Goal: Task Accomplishment & Management: Manage account settings

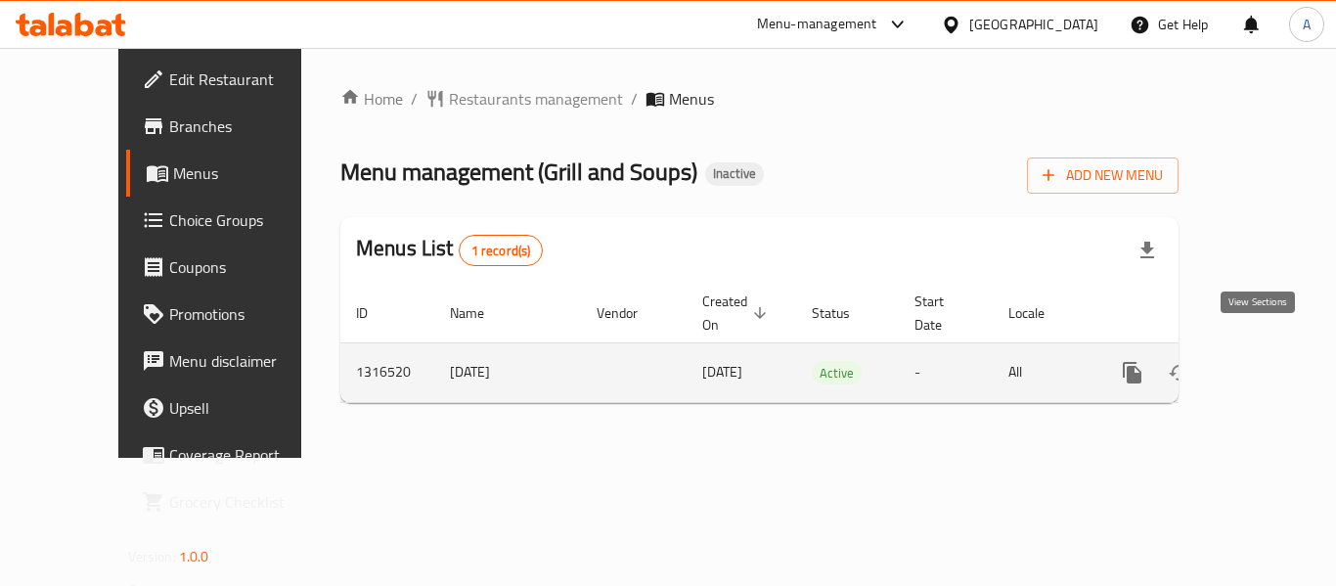
click at [1261, 361] on icon "enhanced table" at bounding box center [1272, 372] width 23 height 23
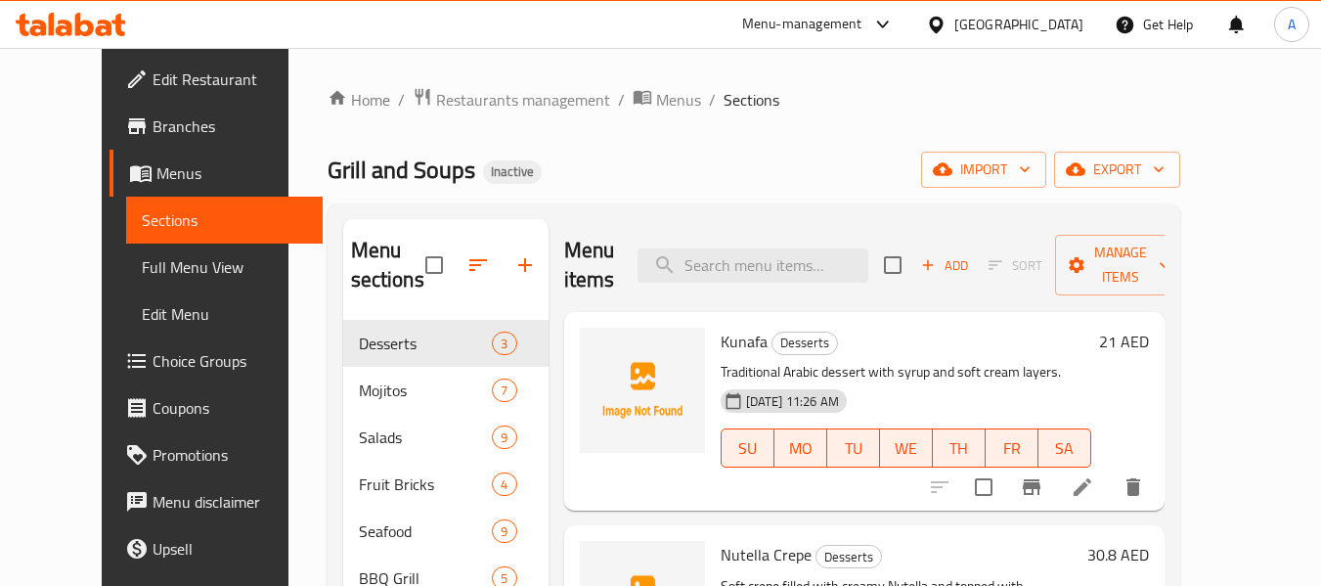
click at [142, 279] on span "Full Menu View" at bounding box center [224, 266] width 165 height 23
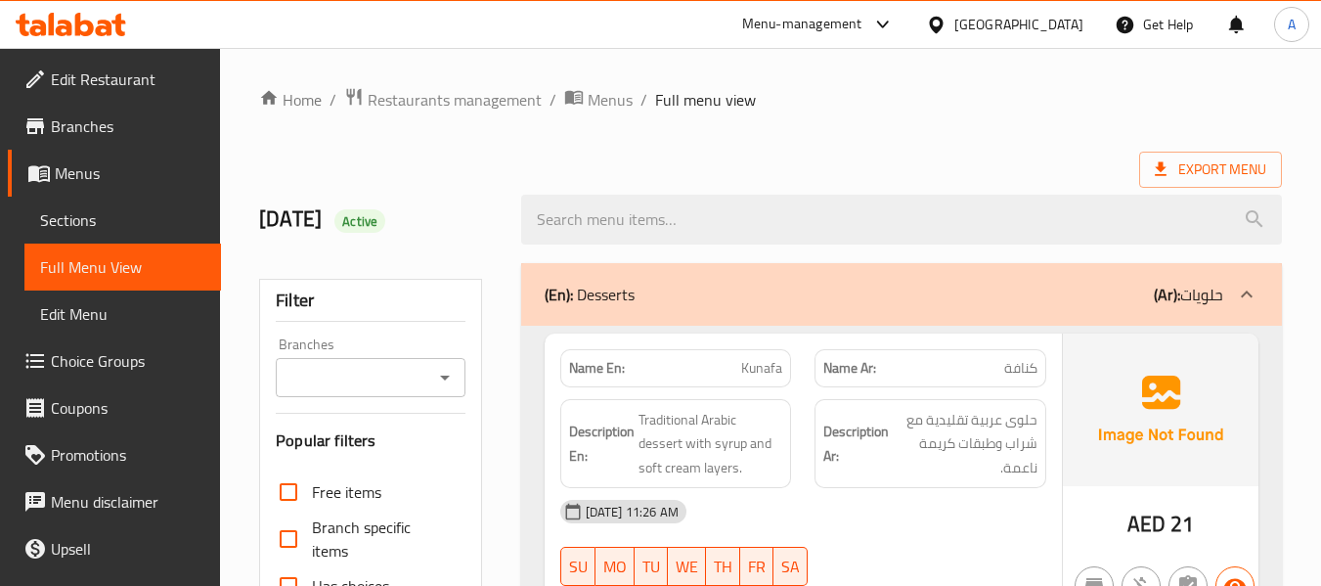
click at [569, 371] on strong "Name En:" at bounding box center [597, 368] width 56 height 21
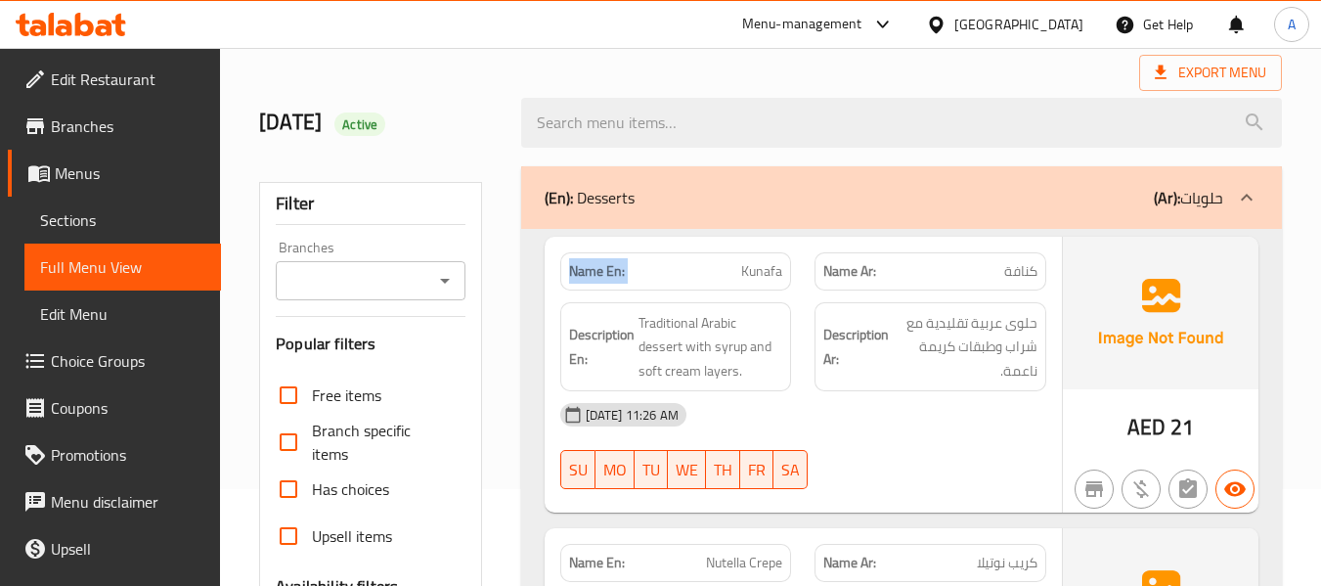
scroll to position [391, 0]
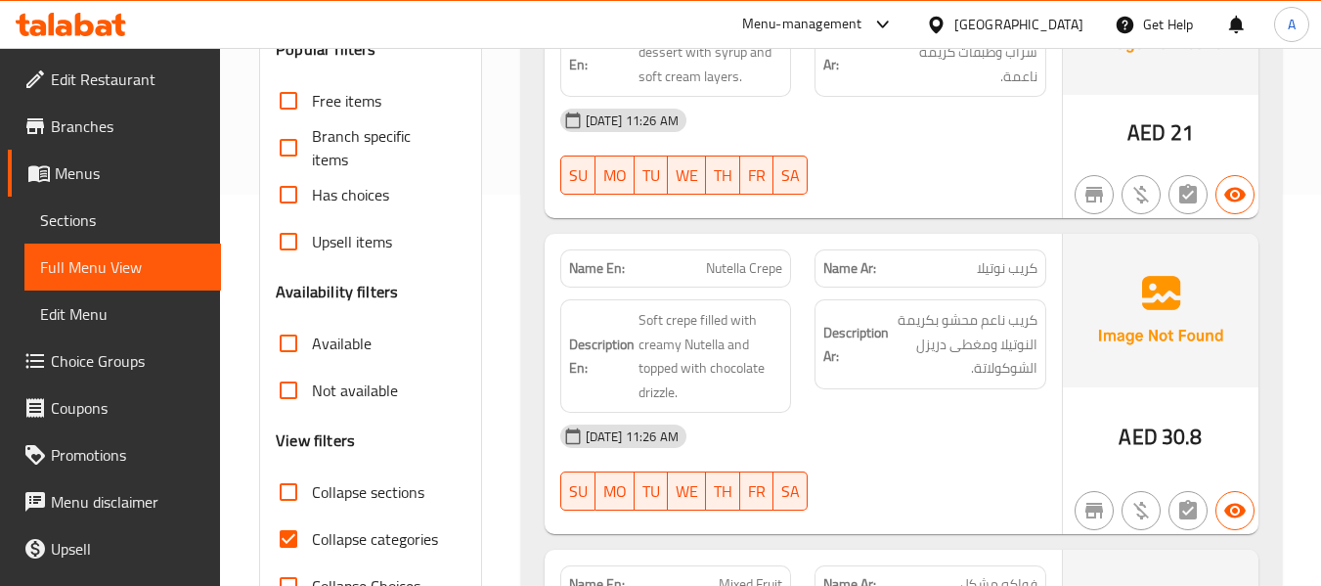
click at [366, 534] on span "Collapse categories" at bounding box center [375, 538] width 126 height 23
click at [312, 534] on input "Collapse categories" at bounding box center [288, 538] width 47 height 47
checkbox input "false"
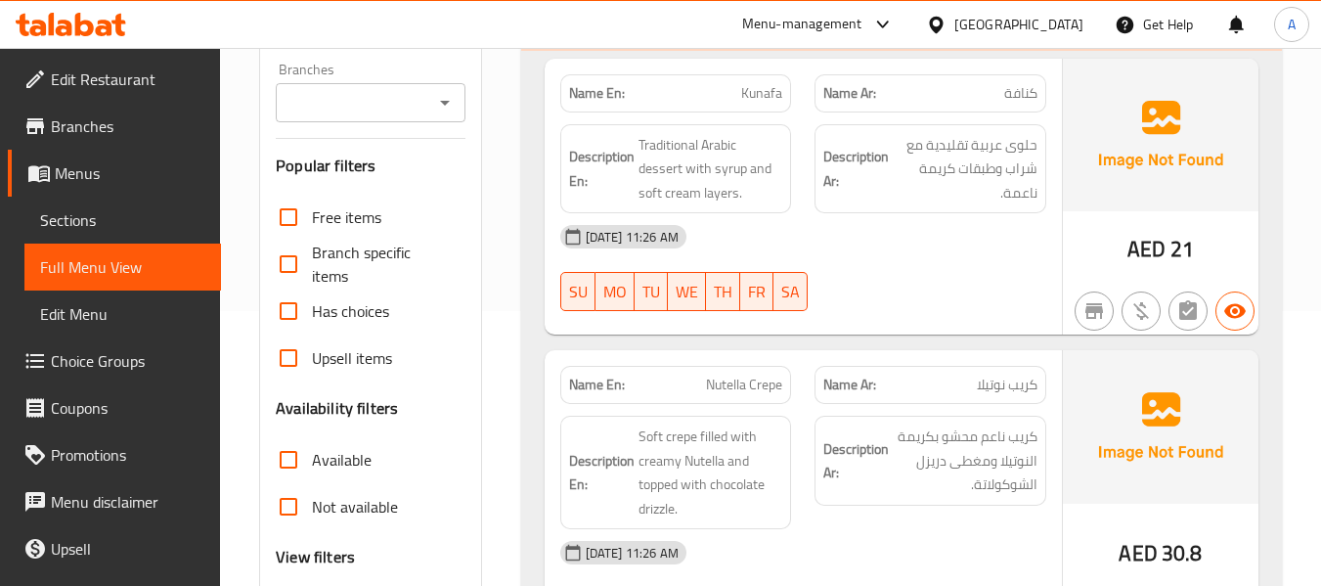
scroll to position [98, 0]
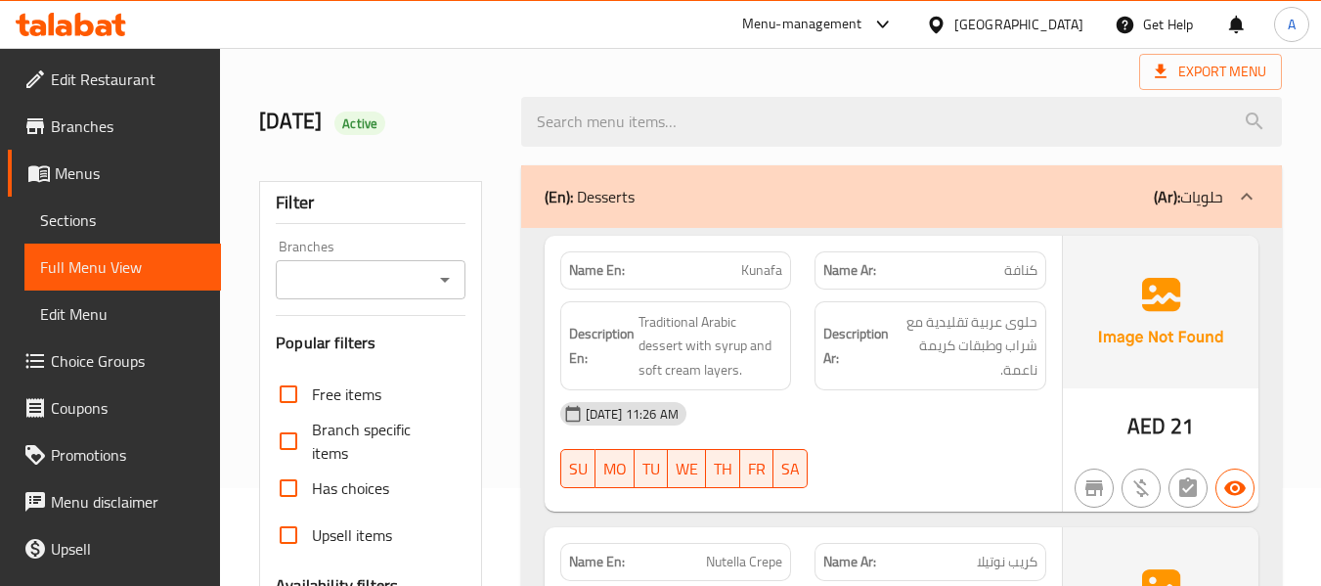
click at [600, 260] on strong "Name En:" at bounding box center [597, 270] width 56 height 21
copy strong "Name En:"
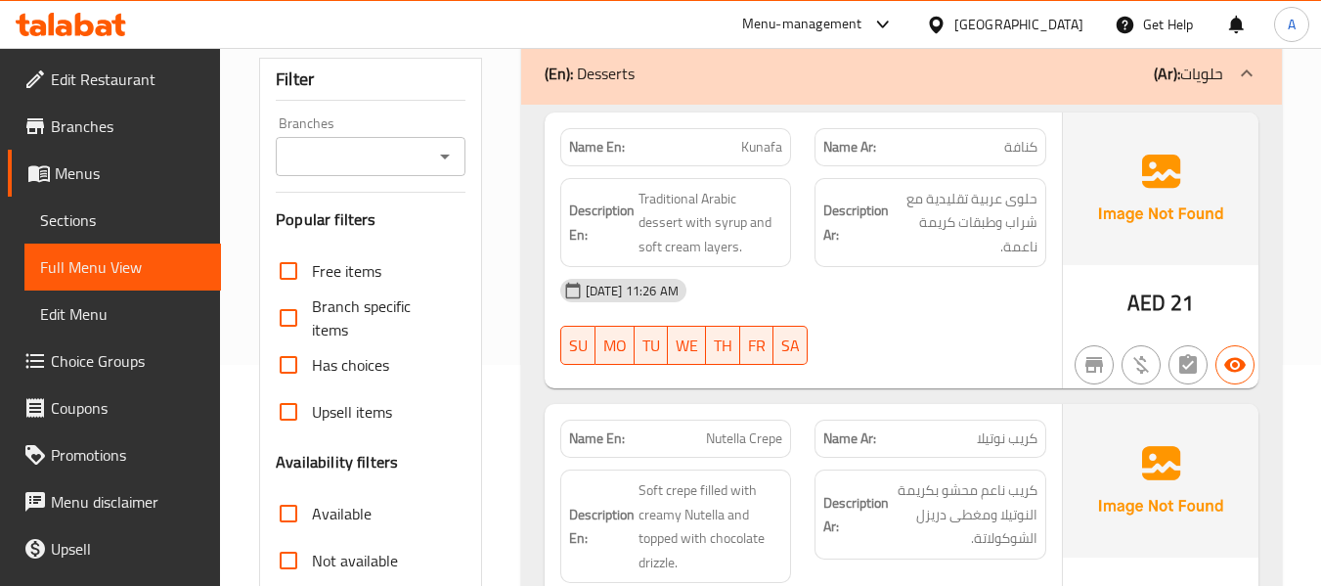
scroll to position [196, 0]
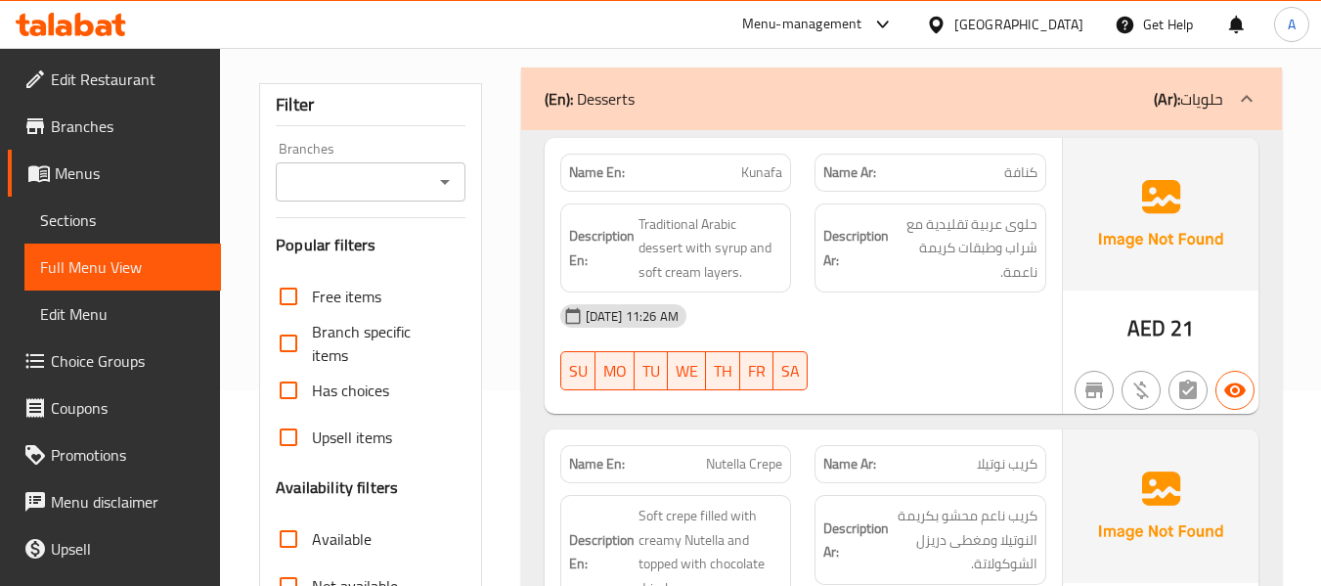
click at [94, 236] on link "Sections" at bounding box center [122, 220] width 197 height 47
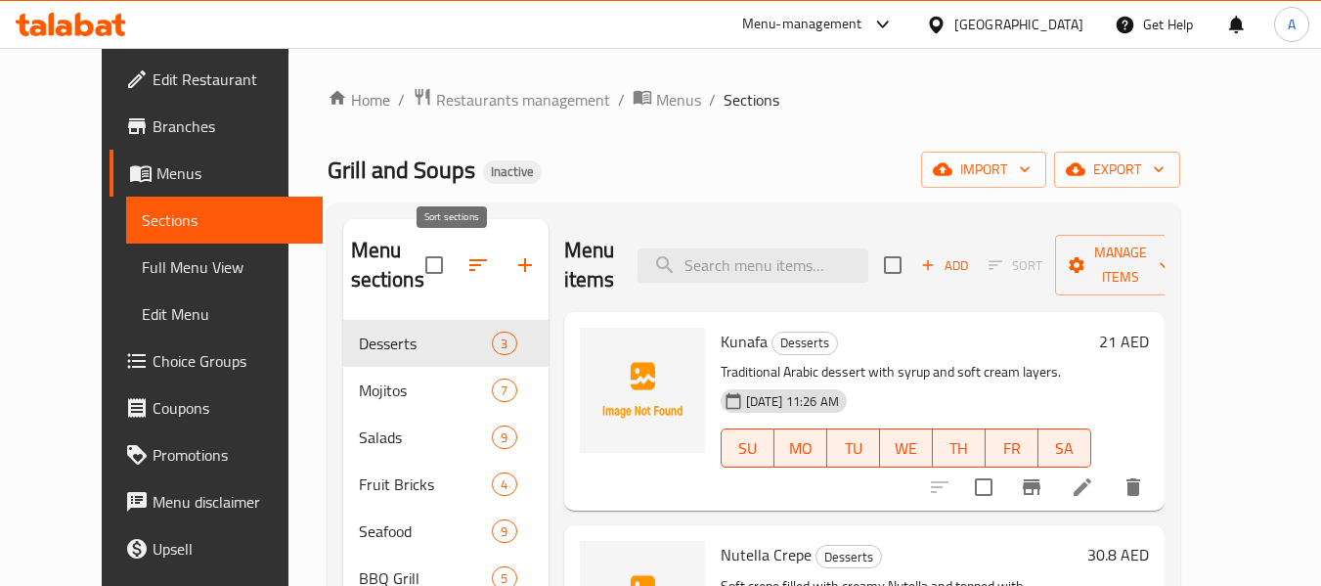
click at [456, 248] on button "button" at bounding box center [478, 265] width 47 height 47
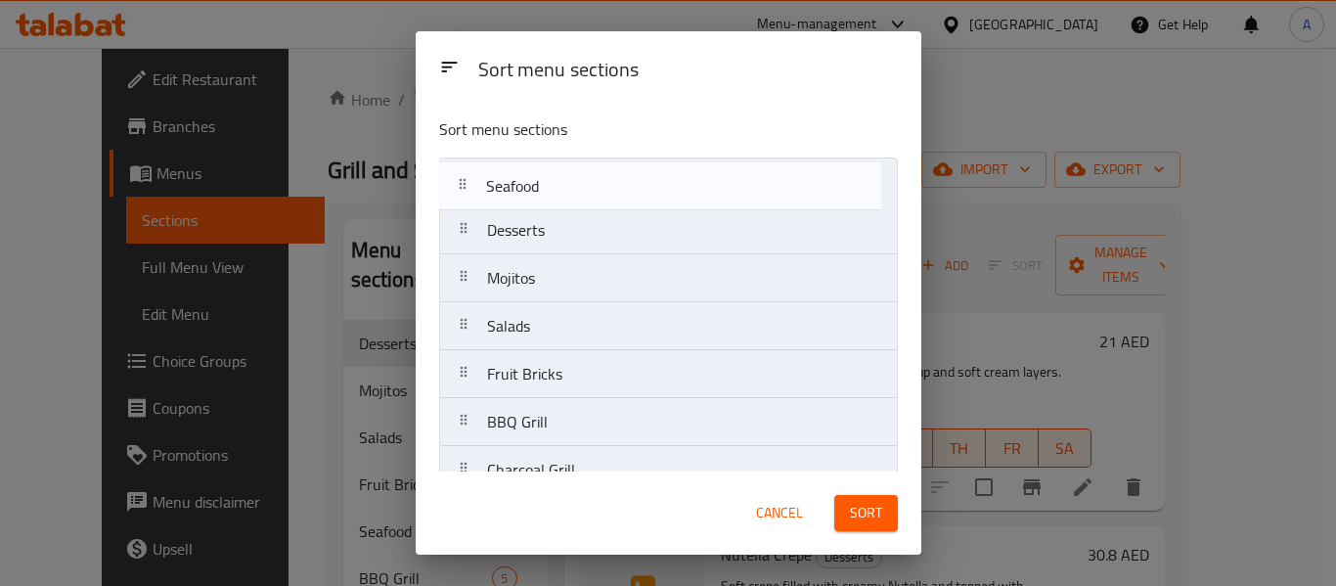
drag, startPoint x: 463, startPoint y: 302, endPoint x: 465, endPoint y: 182, distance: 120.3
click at [465, 182] on nav "Desserts Mojitos Salads Fruit Bricks Seafood BBQ Grill Charcoal Grill Soup" at bounding box center [668, 349] width 459 height 385
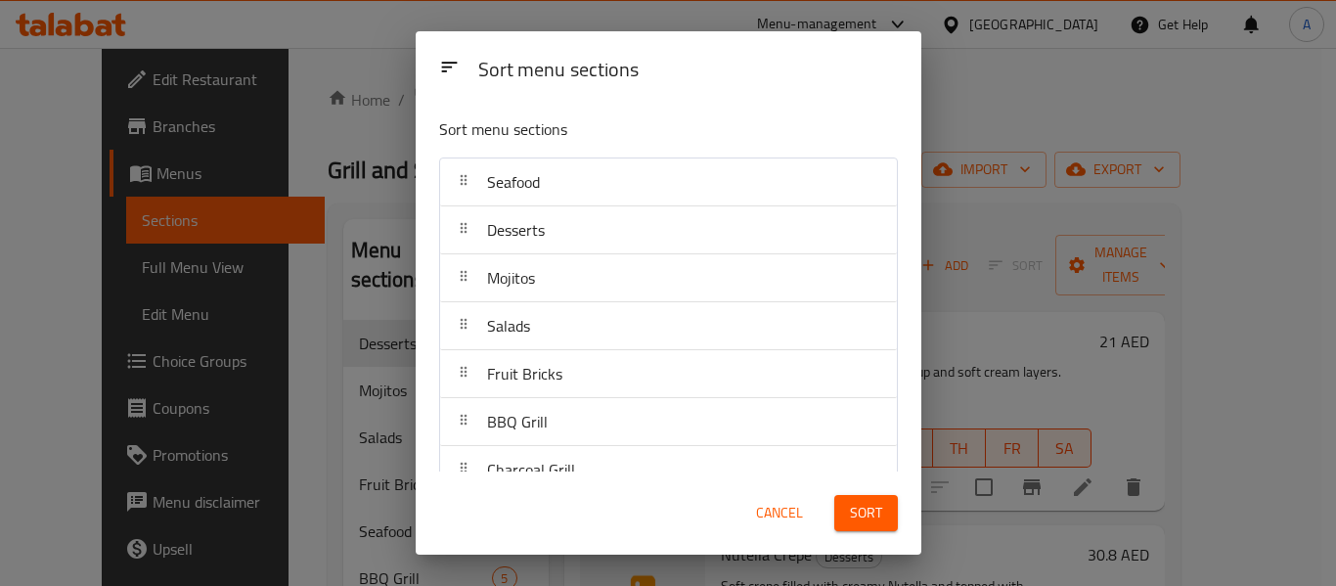
scroll to position [4, 0]
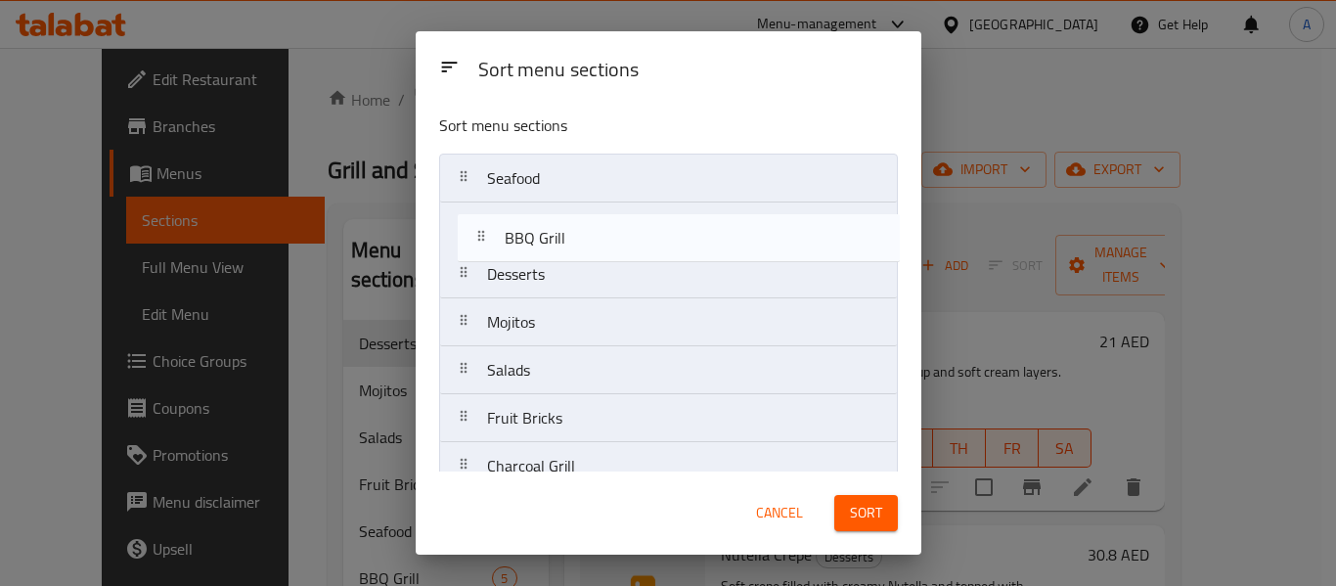
drag, startPoint x: 462, startPoint y: 420, endPoint x: 476, endPoint y: 228, distance: 193.2
click at [476, 228] on nav "Seafood Desserts Mojitos Salads Fruit Bricks BBQ Grill Charcoal Grill Soup" at bounding box center [668, 346] width 459 height 385
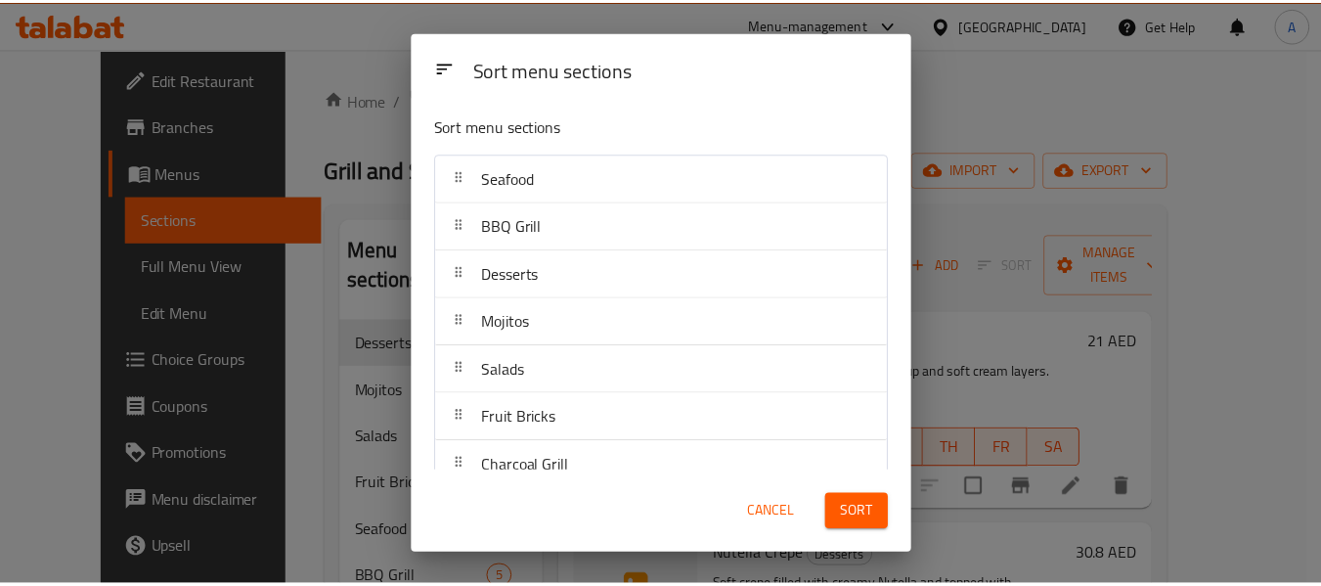
scroll to position [79, 0]
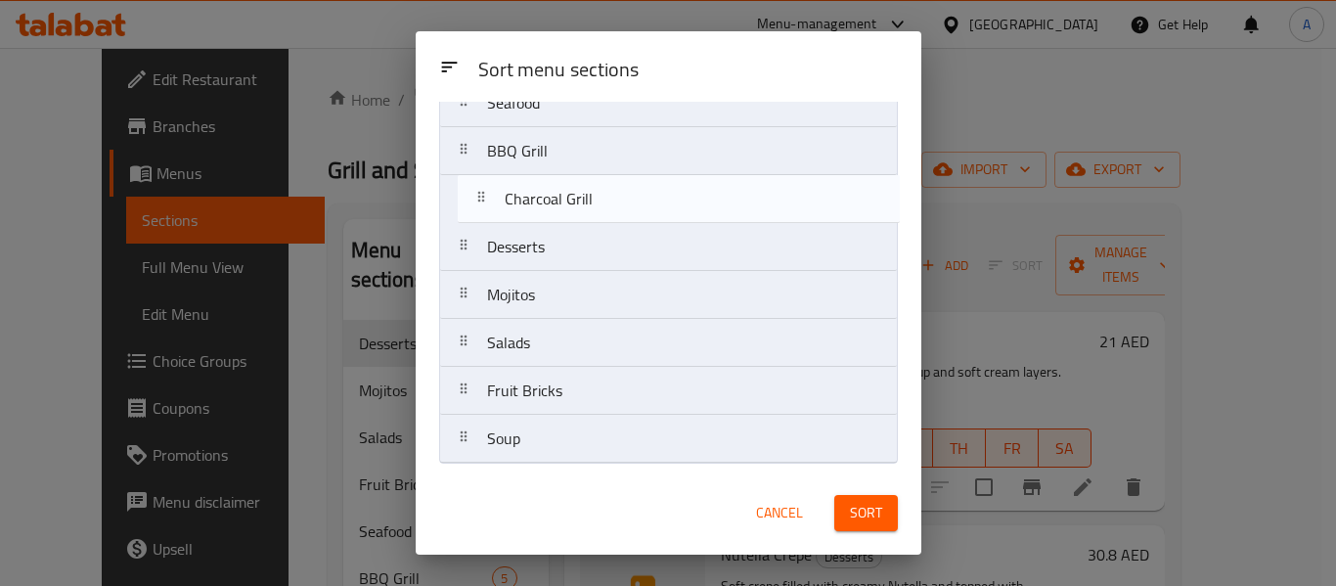
drag, startPoint x: 461, startPoint y: 400, endPoint x: 477, endPoint y: 194, distance: 207.0
click at [477, 194] on nav "Seafood BBQ Grill Desserts Mojitos Salads Fruit Bricks Charcoal Grill Soup" at bounding box center [668, 270] width 459 height 385
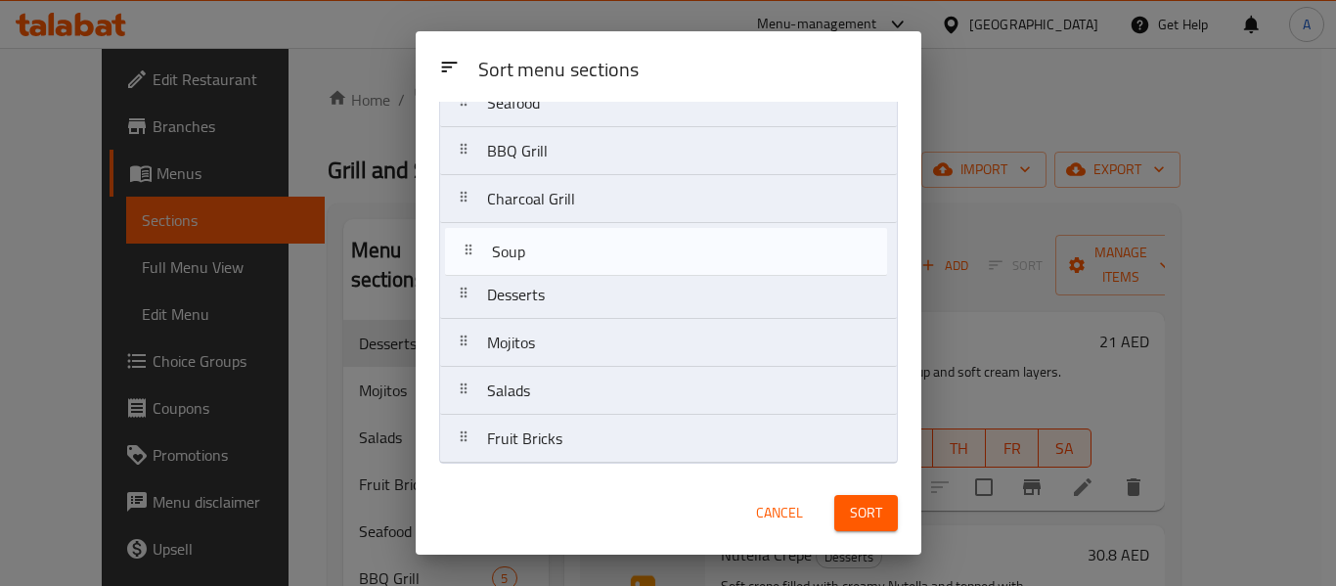
drag, startPoint x: 468, startPoint y: 442, endPoint x: 466, endPoint y: 241, distance: 201.4
click at [466, 241] on nav "Seafood BBQ Grill Charcoal Grill Desserts Mojitos Salads Fruit Bricks Soup" at bounding box center [668, 270] width 459 height 385
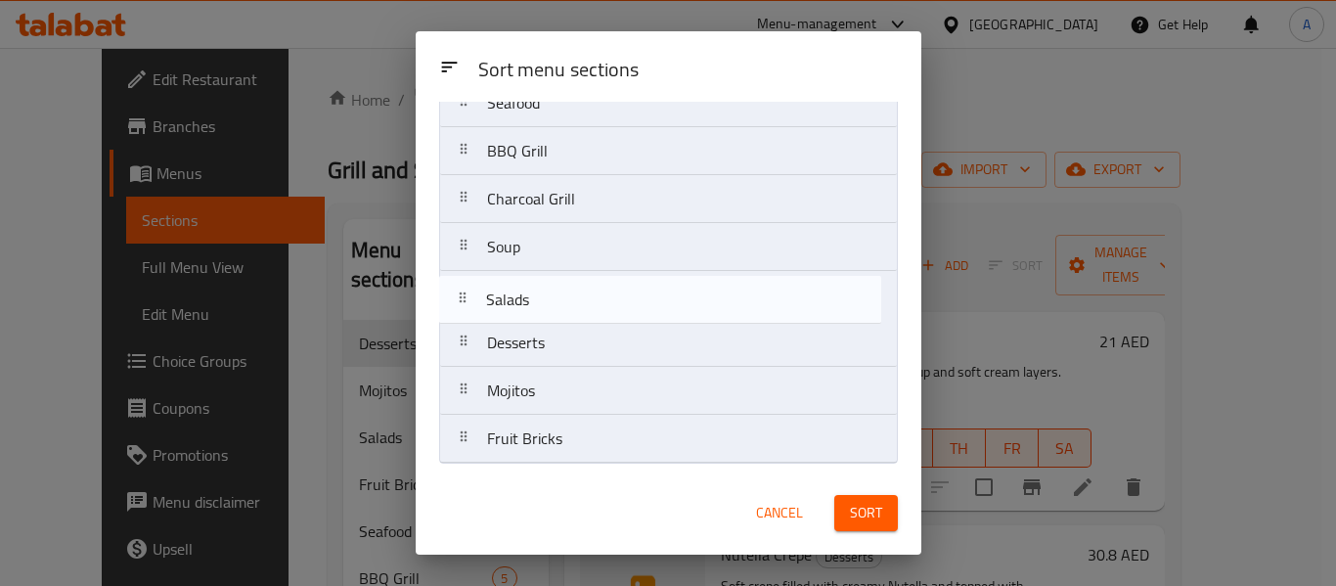
drag, startPoint x: 462, startPoint y: 395, endPoint x: 462, endPoint y: 296, distance: 98.8
click at [462, 296] on nav "Seafood BBQ Grill Charcoal Grill Soup Desserts Mojitos Salads Fruit Bricks" at bounding box center [668, 270] width 459 height 385
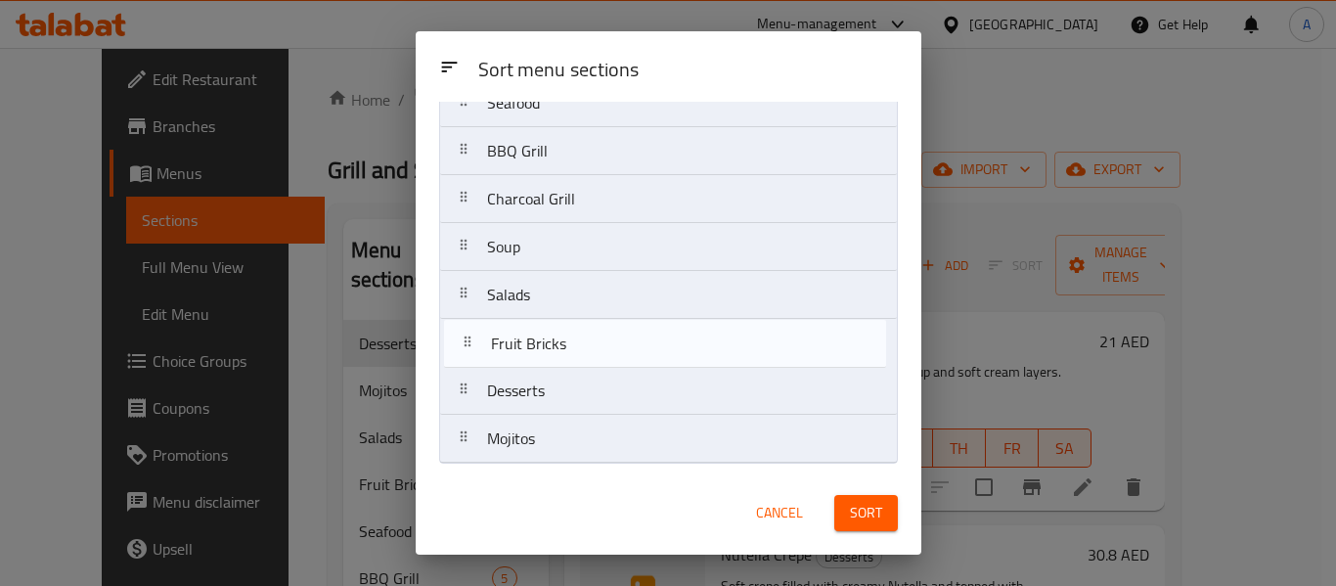
drag, startPoint x: 466, startPoint y: 442, endPoint x: 470, endPoint y: 328, distance: 114.5
click at [470, 328] on nav "Seafood BBQ Grill Charcoal Grill Soup Salads Desserts Mojitos Fruit Bricks" at bounding box center [668, 270] width 459 height 385
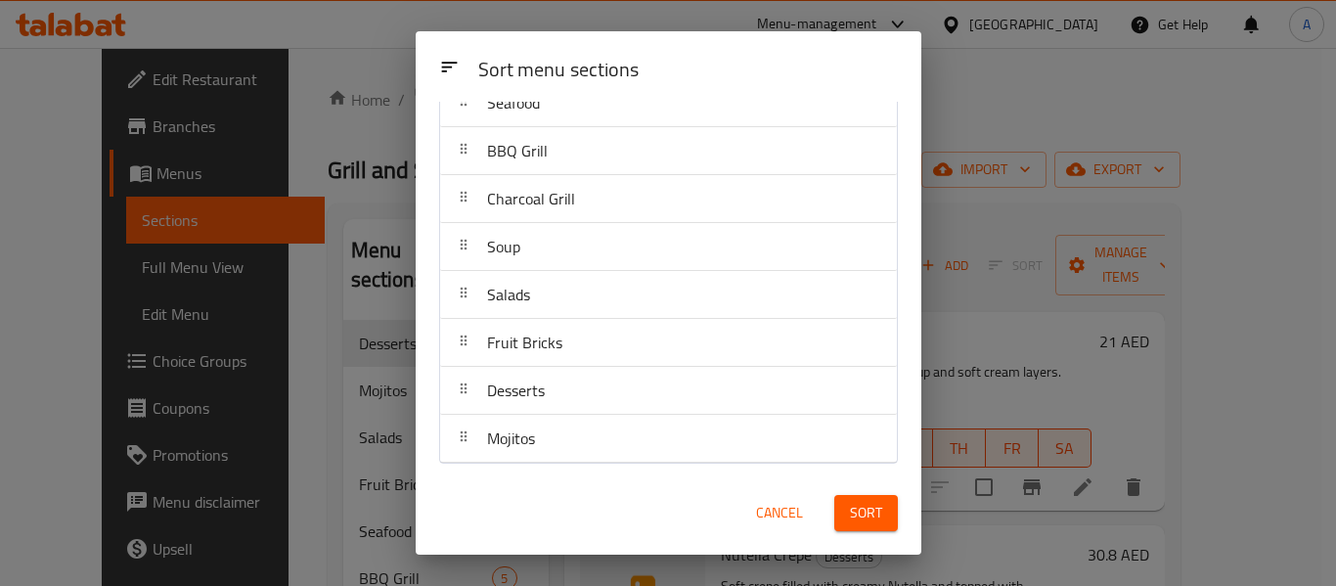
click at [876, 501] on span "Sort" at bounding box center [866, 513] width 32 height 24
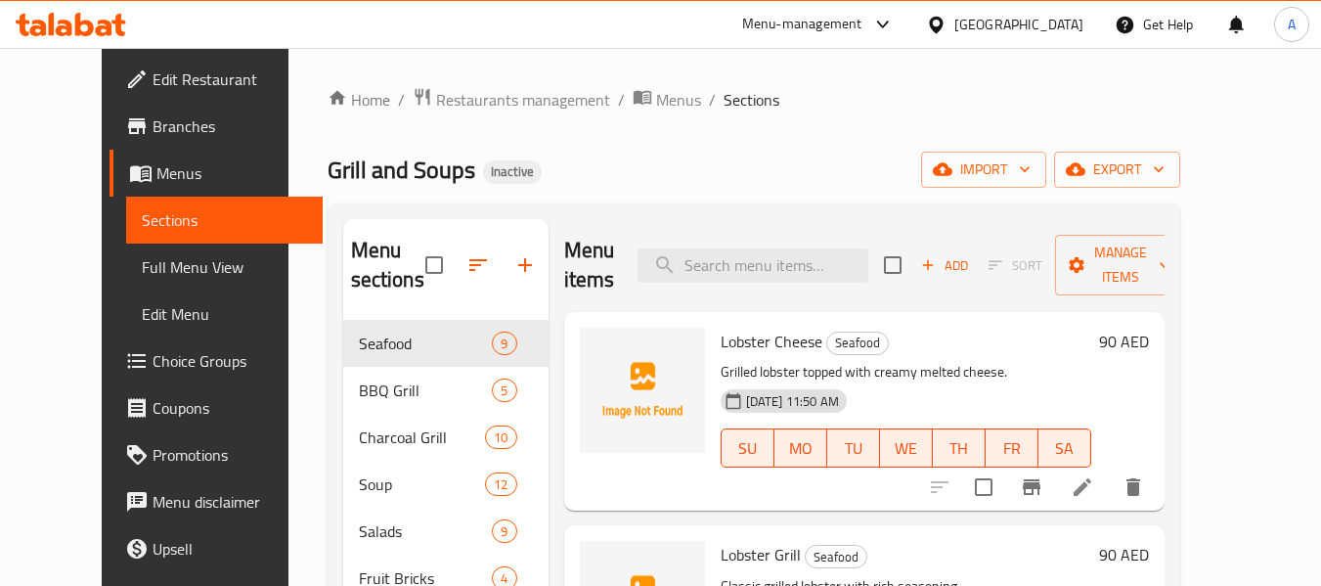
drag, startPoint x: 123, startPoint y: 264, endPoint x: 199, endPoint y: 204, distance: 96.8
click at [142, 264] on span "Full Menu View" at bounding box center [224, 266] width 165 height 23
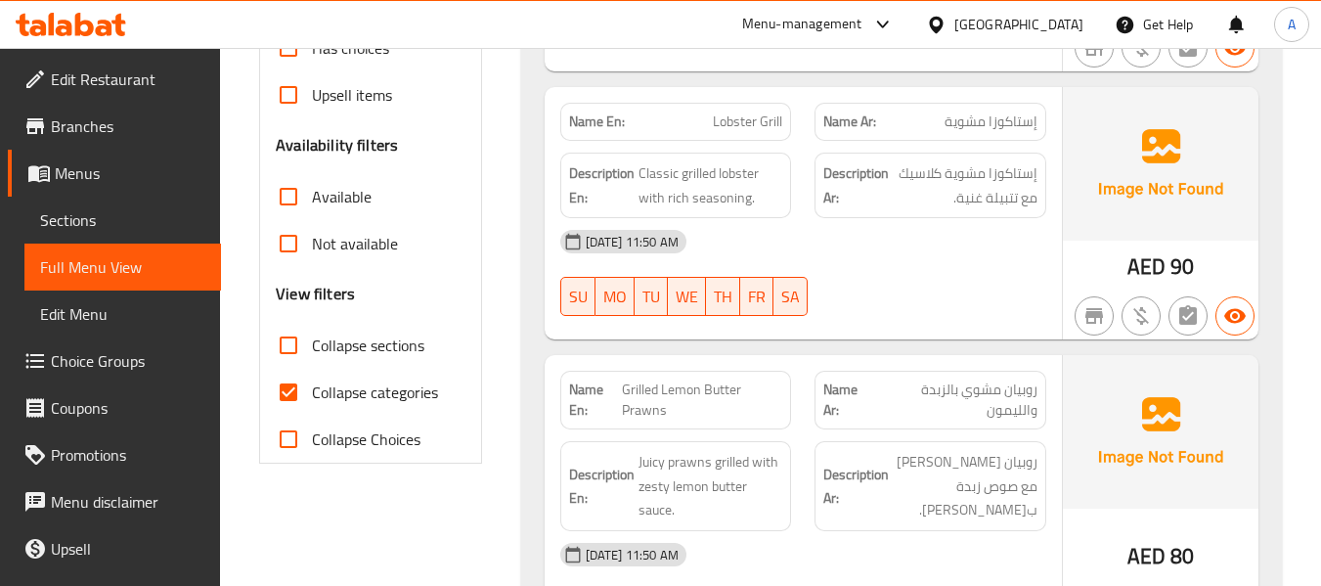
scroll to position [684, 0]
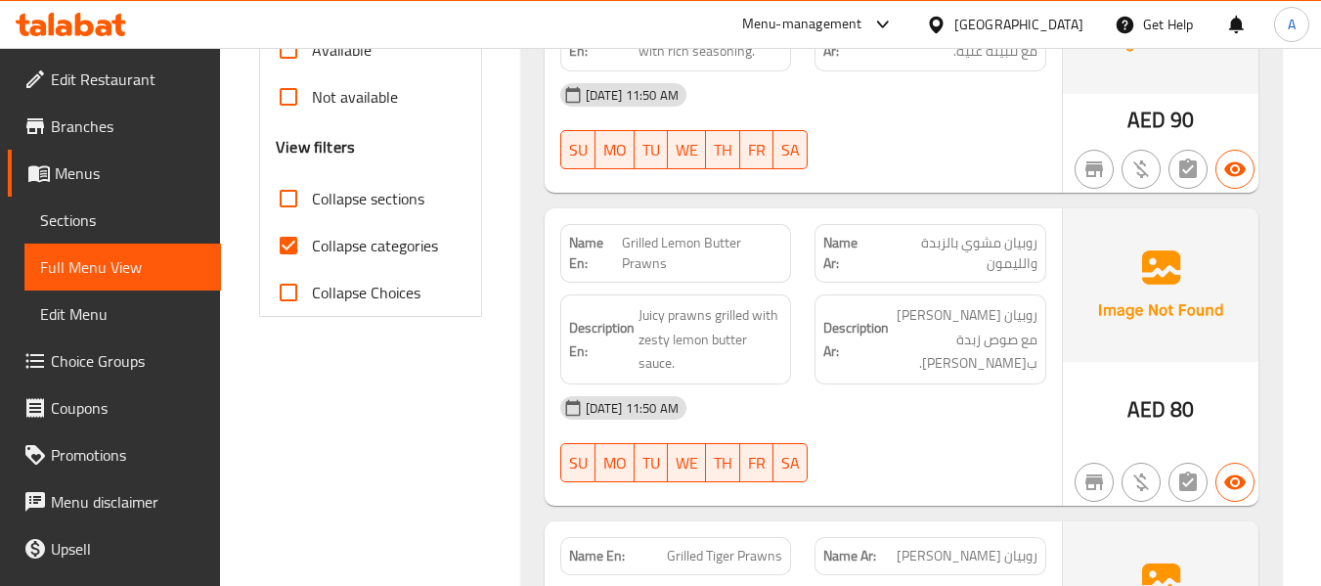
click at [429, 254] on span "Collapse categories" at bounding box center [375, 245] width 126 height 23
click at [312, 254] on input "Collapse categories" at bounding box center [288, 245] width 47 height 47
checkbox input "false"
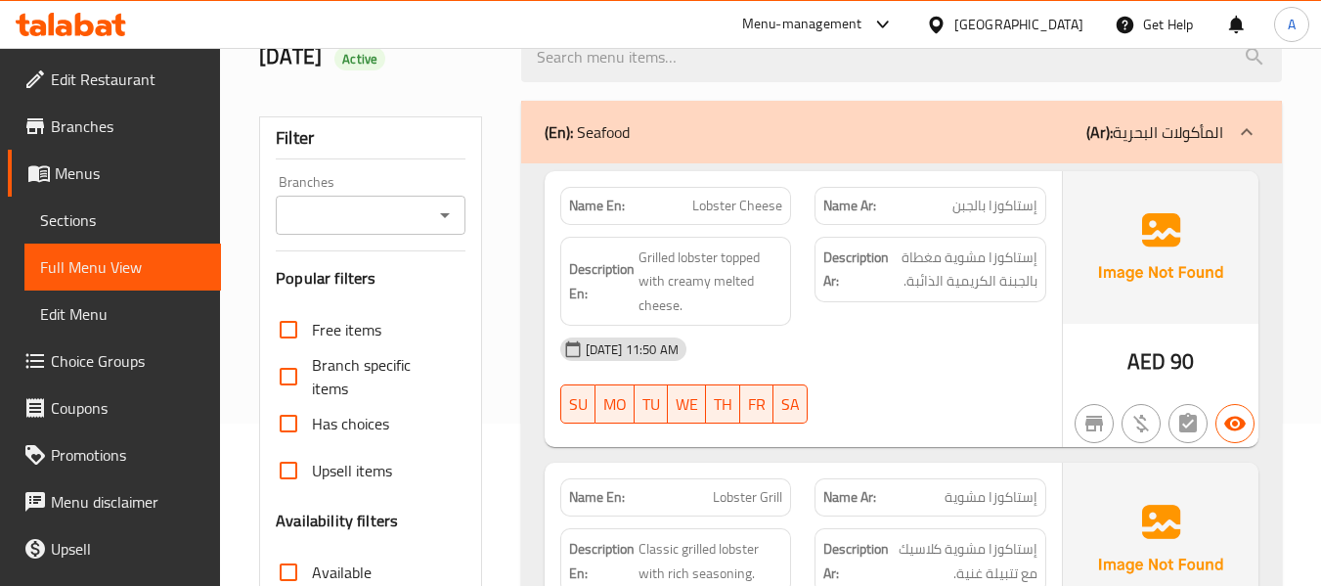
scroll to position [196, 0]
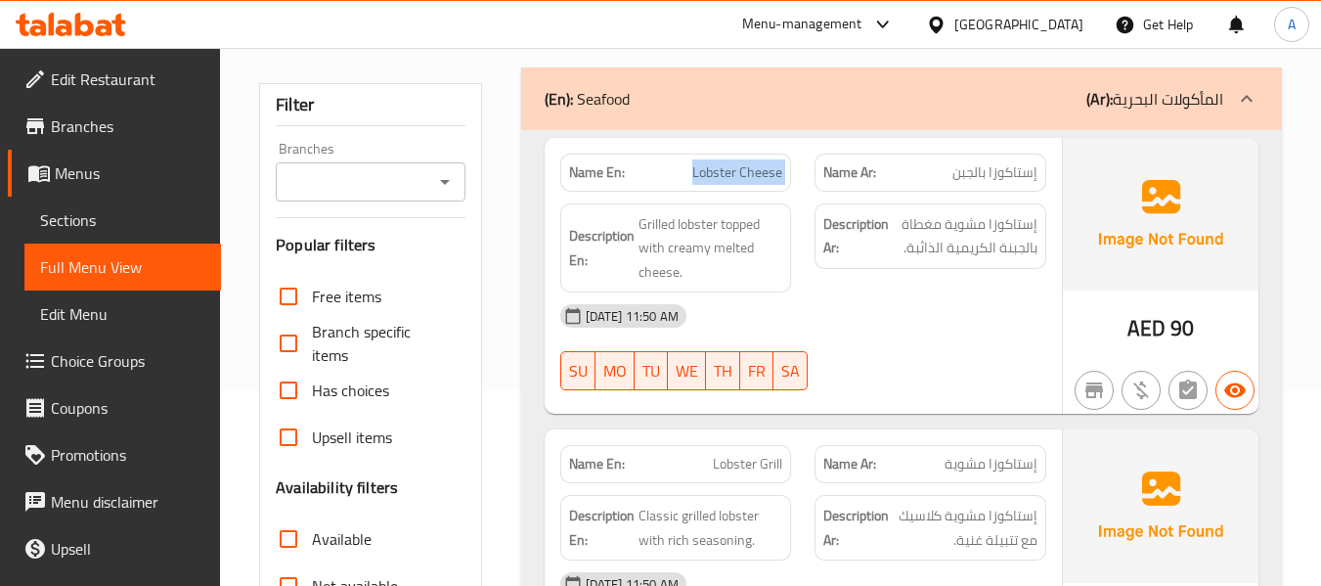
drag, startPoint x: 690, startPoint y: 182, endPoint x: 815, endPoint y: 188, distance: 125.3
click at [815, 188] on div "Name En: Lobster Cheese Name Ar: إستاكوزا بالجبن" at bounding box center [803, 173] width 509 height 62
click at [722, 173] on span "Lobster Cheese" at bounding box center [737, 172] width 90 height 21
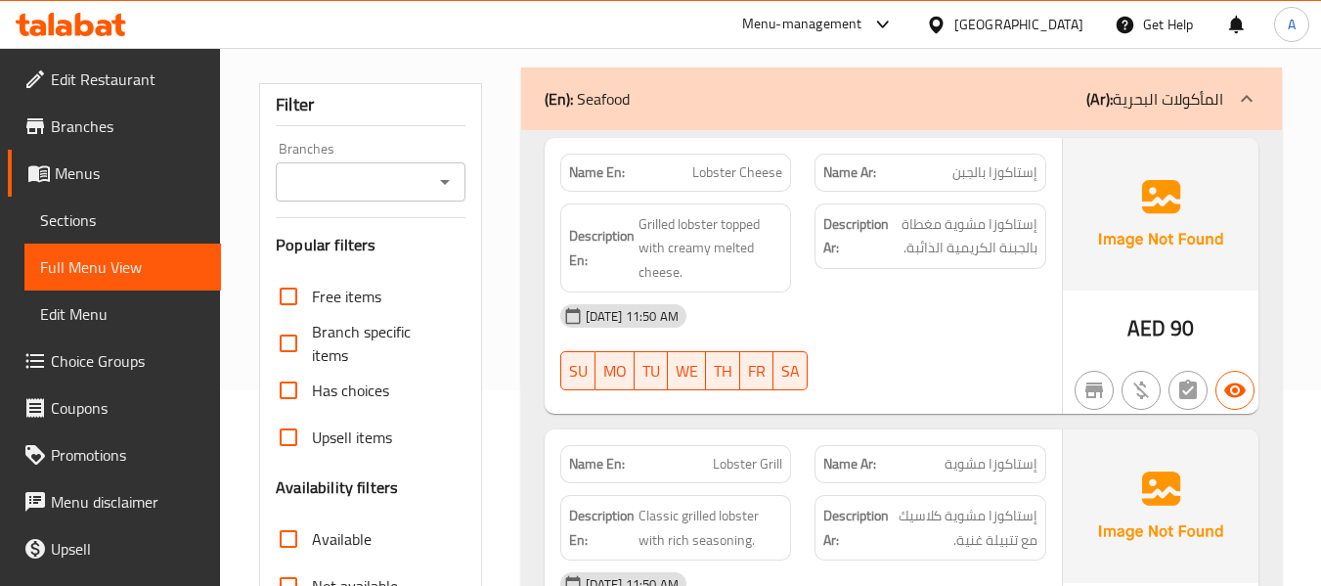
click at [1011, 181] on span "إستاكوزا بالجبن" at bounding box center [994, 172] width 85 height 21
click at [663, 217] on span "Grilled lobster topped with creamy melted cheese." at bounding box center [711, 248] width 145 height 72
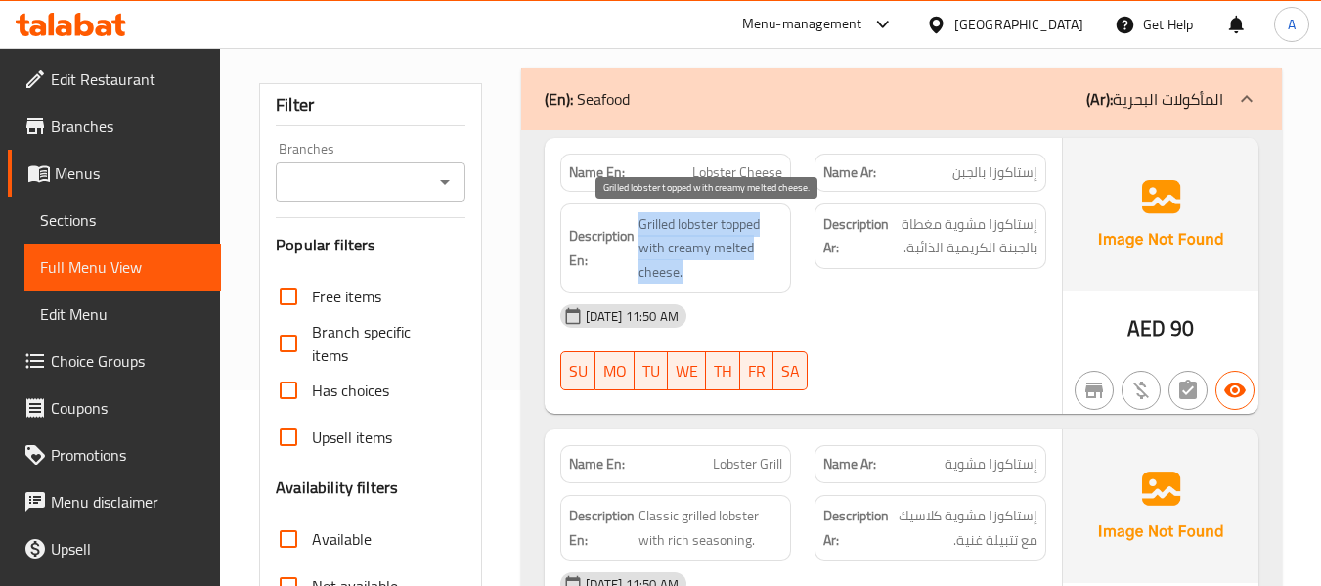
click at [663, 217] on span "Grilled lobster topped with creamy melted cheese." at bounding box center [711, 248] width 145 height 72
click at [693, 256] on span "Grilled lobster topped with creamy melted cheese." at bounding box center [711, 248] width 145 height 72
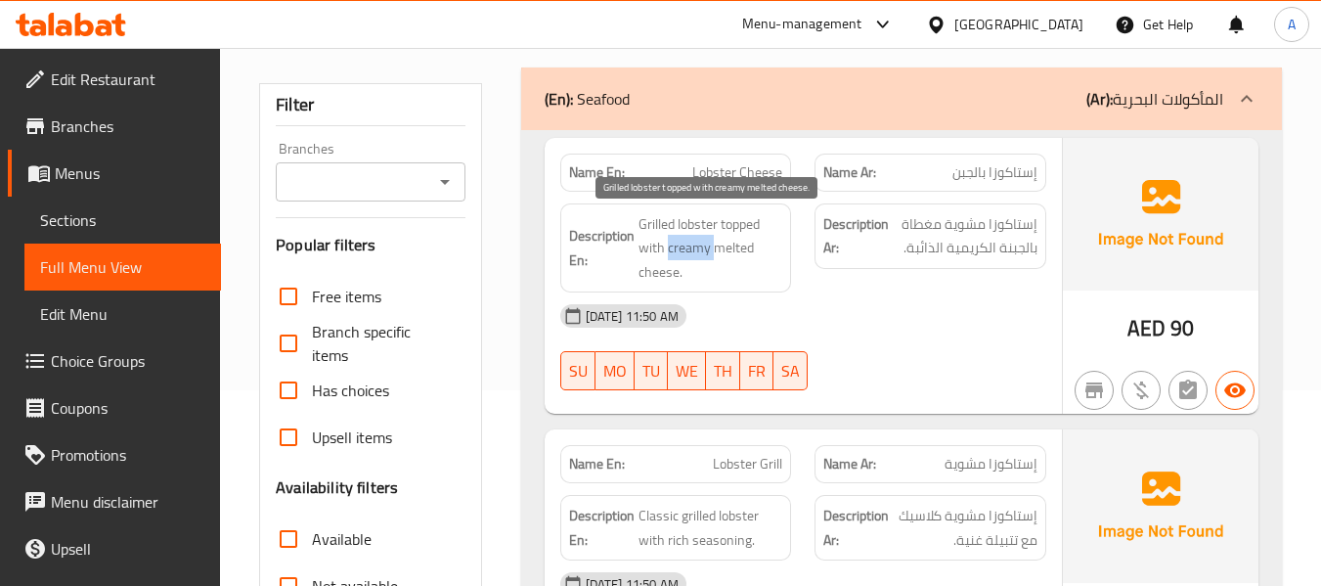
click at [693, 256] on span "Grilled lobster topped with creamy melted cheese." at bounding box center [711, 248] width 145 height 72
click at [691, 228] on span "Grilled lobster topped with creamy melted cheese." at bounding box center [711, 248] width 145 height 72
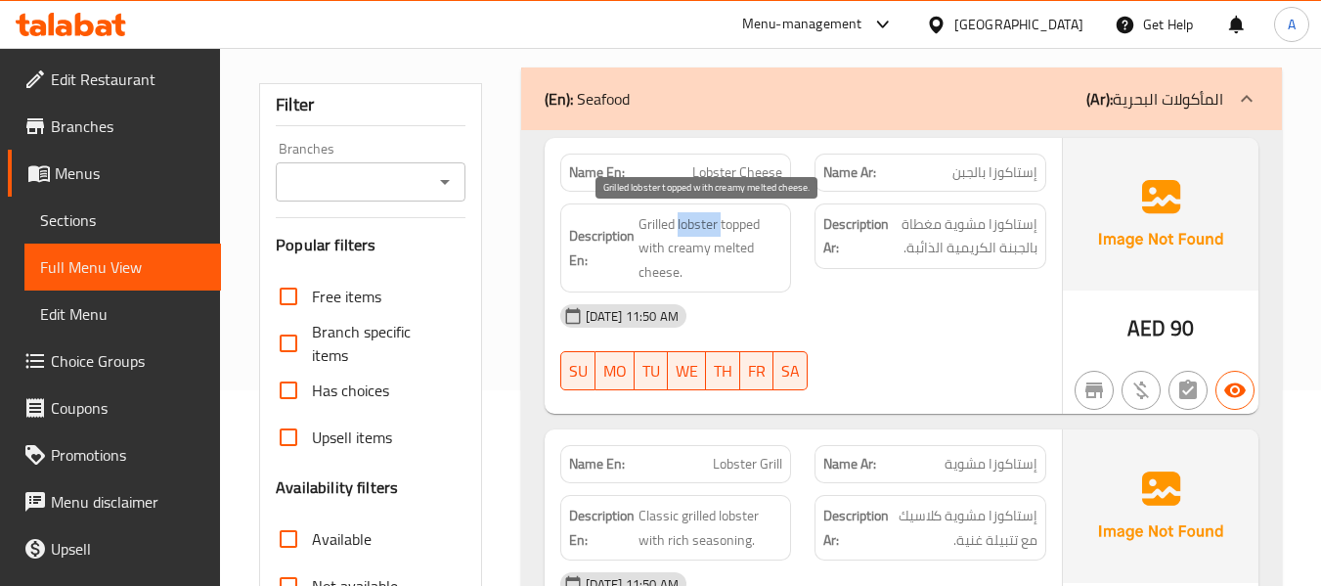
click at [691, 228] on span "Grilled lobster topped with creamy melted cheese." at bounding box center [711, 248] width 145 height 72
click at [684, 267] on span "Grilled lobster topped with creamy melted cheese." at bounding box center [711, 248] width 145 height 72
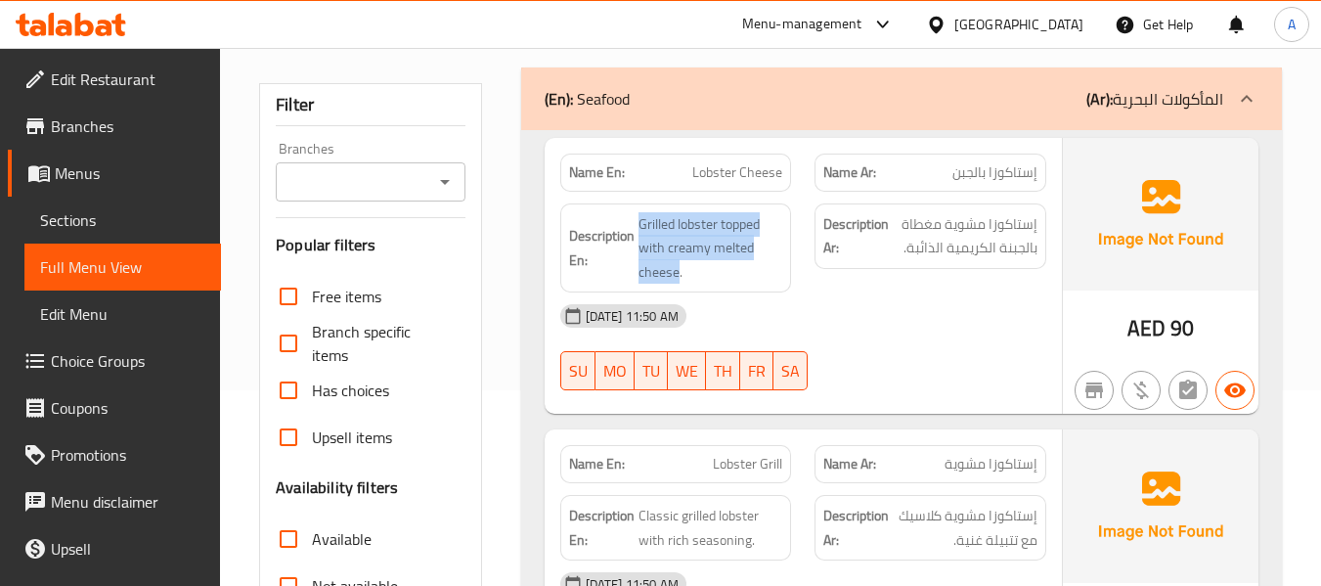
drag, startPoint x: 676, startPoint y: 266, endPoint x: 638, endPoint y: 204, distance: 72.4
click at [638, 204] on div "Description En: Grilled lobster topped with creamy melted cheese." at bounding box center [676, 248] width 232 height 90
click at [664, 225] on span "Grilled lobster topped with creamy melted cheese." at bounding box center [711, 248] width 145 height 72
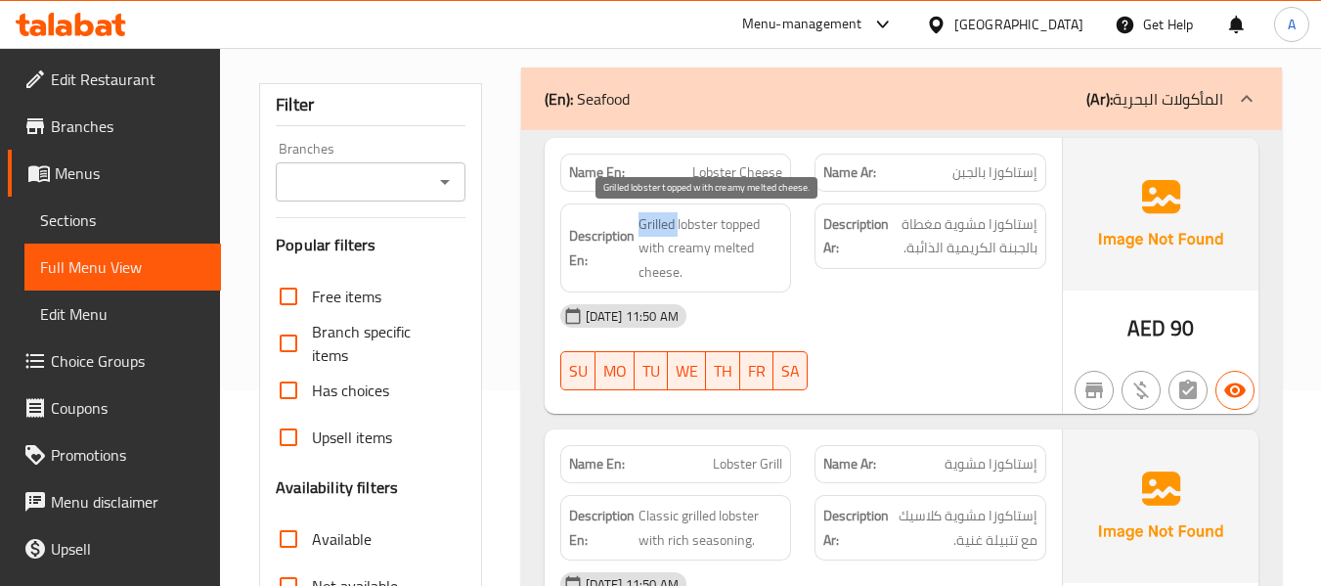
click at [664, 225] on span "Grilled lobster topped with creamy melted cheese." at bounding box center [711, 248] width 145 height 72
click at [684, 235] on span "Grilled lobster topped with creamy melted cheese." at bounding box center [711, 248] width 145 height 72
click at [677, 261] on span "Grilled lobster topped with creamy melted cheese." at bounding box center [711, 248] width 145 height 72
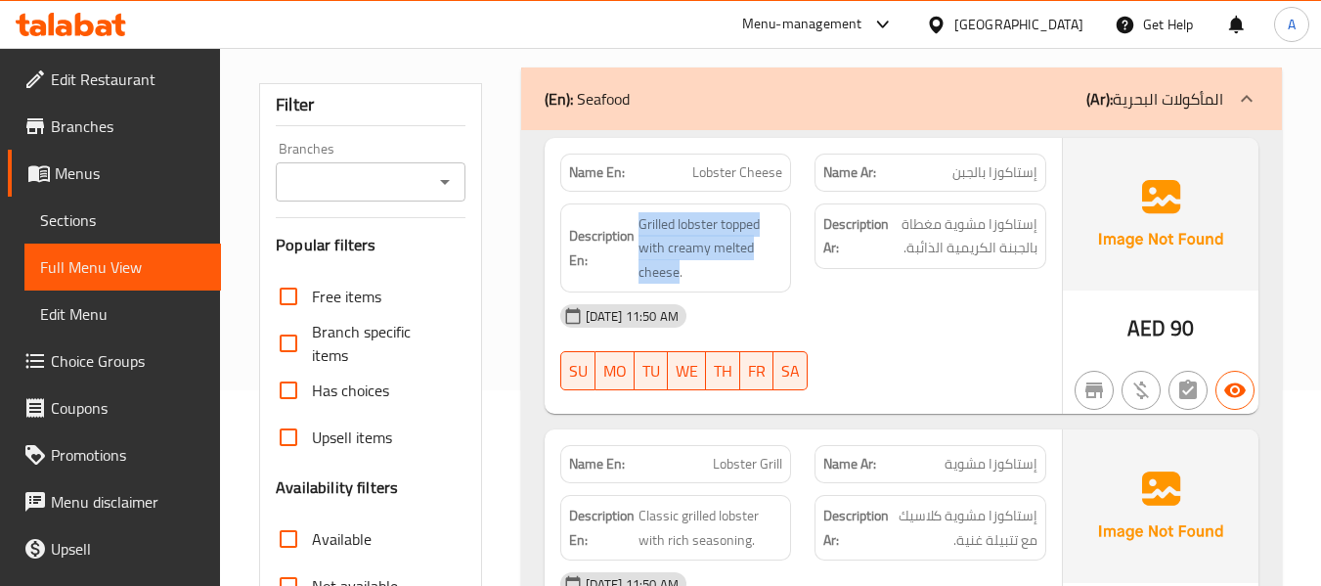
drag, startPoint x: 677, startPoint y: 269, endPoint x: 636, endPoint y: 200, distance: 79.8
click at [636, 200] on div "Description En: Grilled lobster topped with creamy melted cheese." at bounding box center [676, 248] width 255 height 113
click at [668, 274] on span "Grilled lobster topped with creamy melted cheese." at bounding box center [711, 248] width 145 height 72
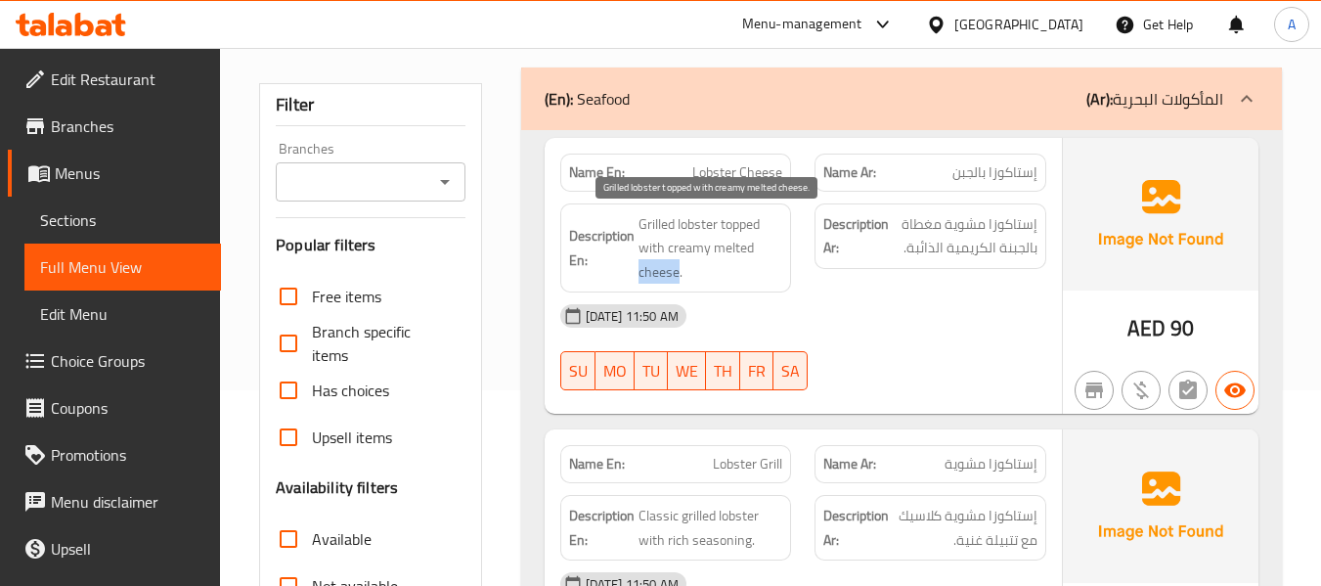
click at [668, 274] on span "Grilled lobster topped with creamy melted cheese." at bounding box center [711, 248] width 145 height 72
click at [670, 256] on span "Grilled lobster topped with creamy melted cheese." at bounding box center [711, 248] width 145 height 72
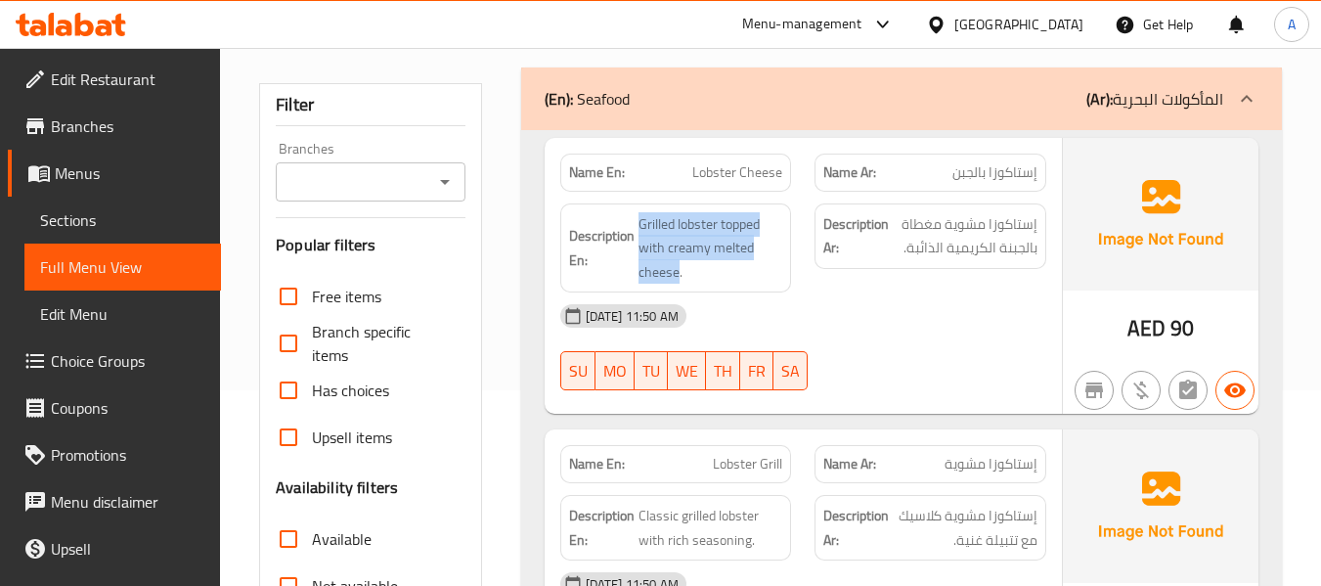
drag, startPoint x: 637, startPoint y: 216, endPoint x: 676, endPoint y: 285, distance: 78.8
click at [676, 285] on div "Description En: Grilled lobster topped with creamy melted cheese." at bounding box center [676, 248] width 232 height 90
click at [703, 242] on span "Grilled lobster topped with creamy melted cheese." at bounding box center [711, 248] width 145 height 72
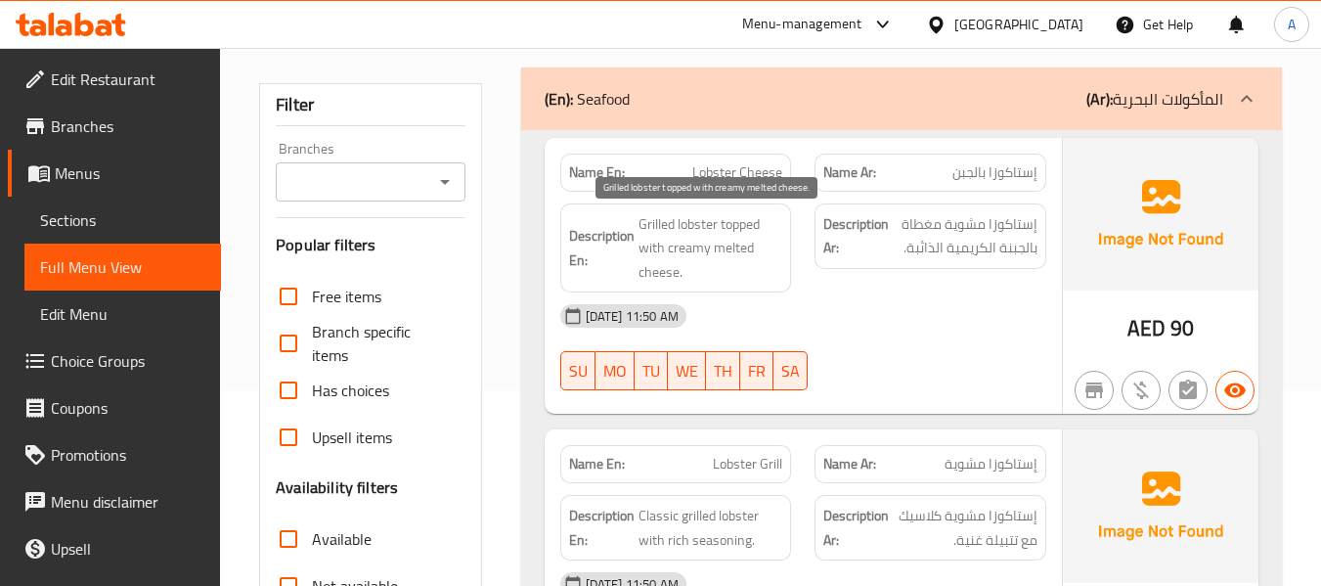
click at [717, 250] on span "Grilled lobster topped with creamy melted cheese." at bounding box center [711, 248] width 145 height 72
click at [134, 78] on span "Edit Restaurant" at bounding box center [128, 78] width 154 height 23
